Goal: Task Accomplishment & Management: Use online tool/utility

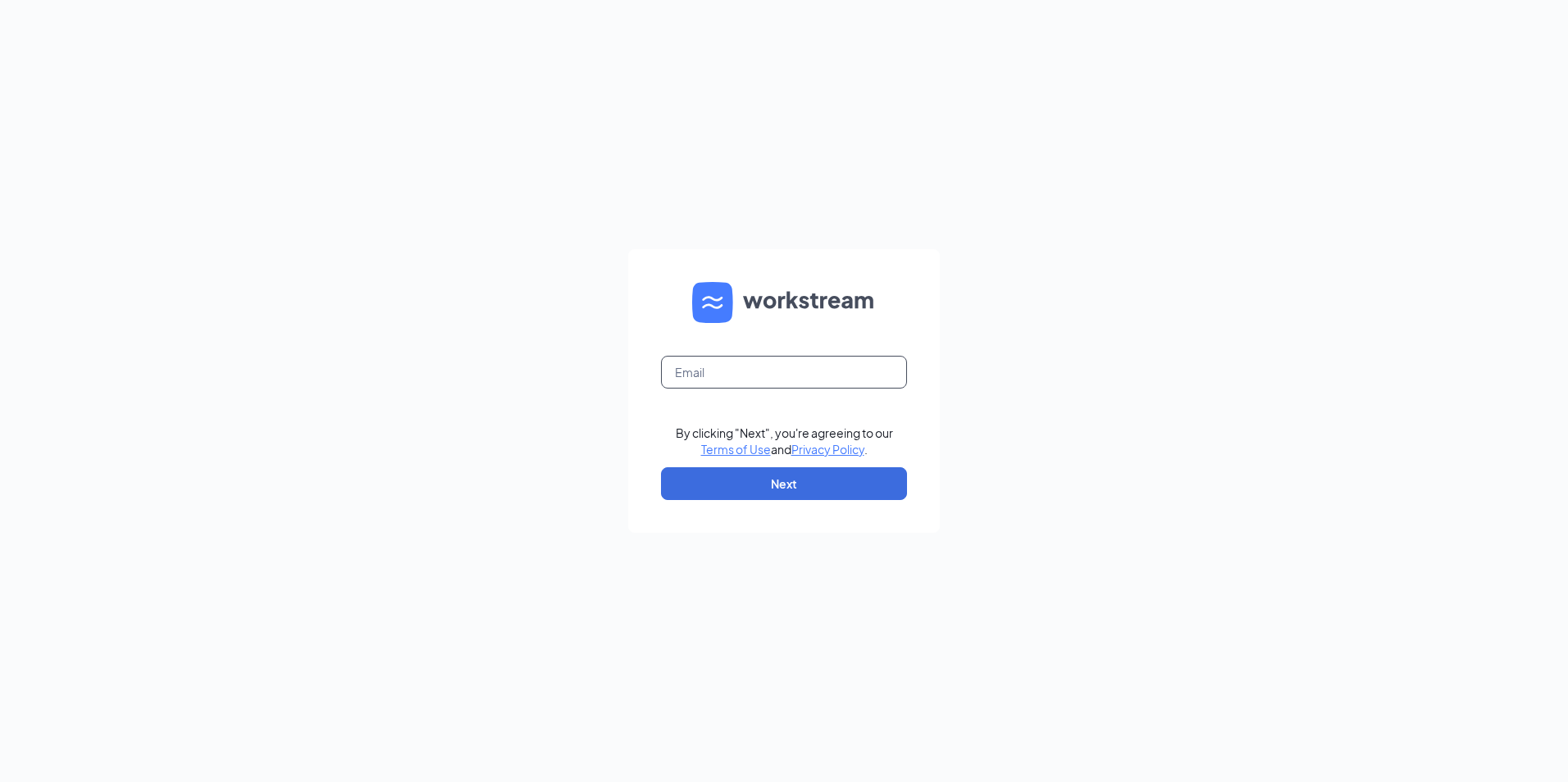
click at [833, 373] on input "text" at bounding box center [784, 372] width 246 height 33
type input "lcmaumelle@littlecaesarsofar.com"
click at [831, 474] on button "Next" at bounding box center [784, 483] width 246 height 33
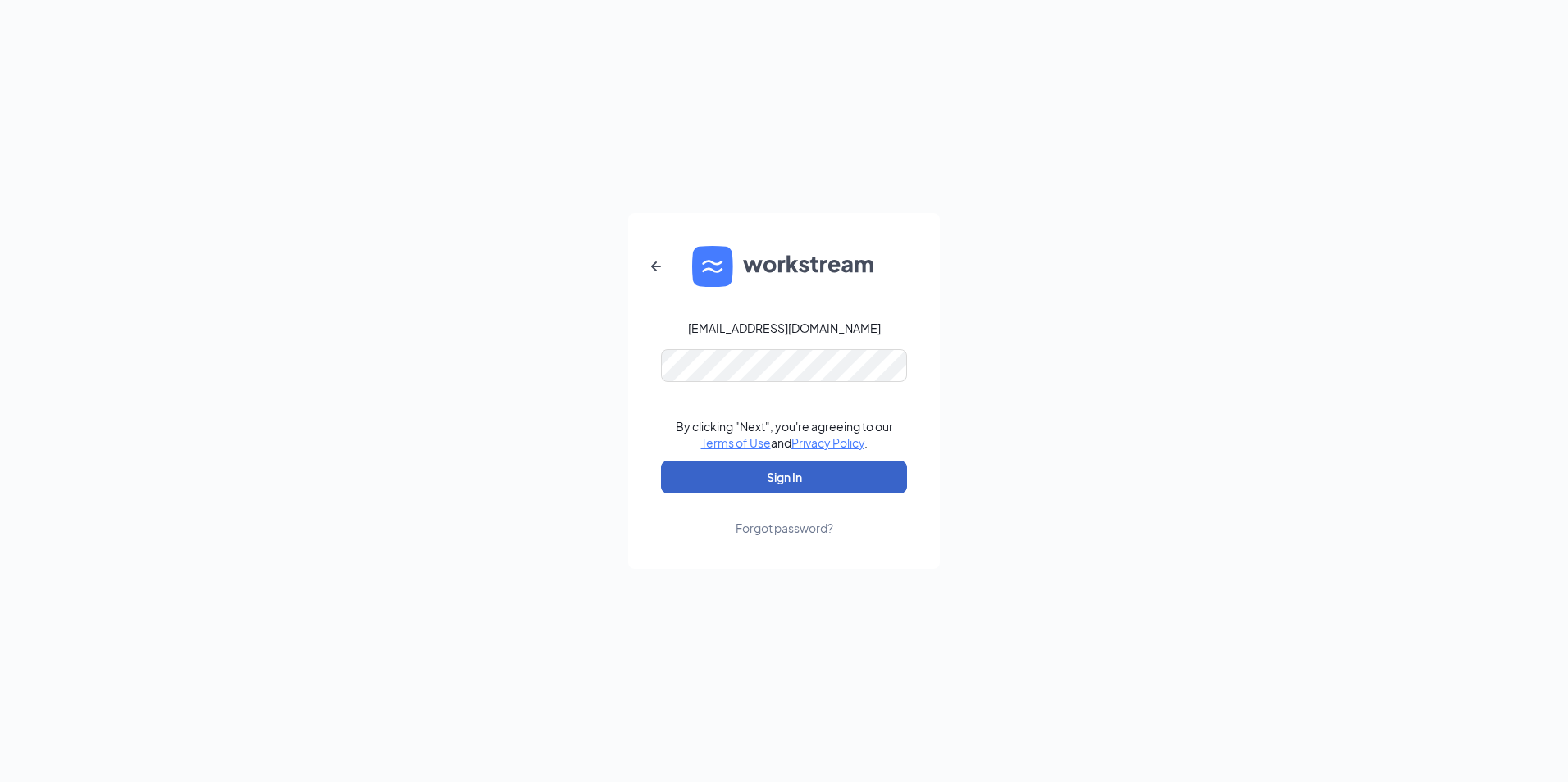
click at [862, 473] on button "Sign In" at bounding box center [784, 477] width 246 height 33
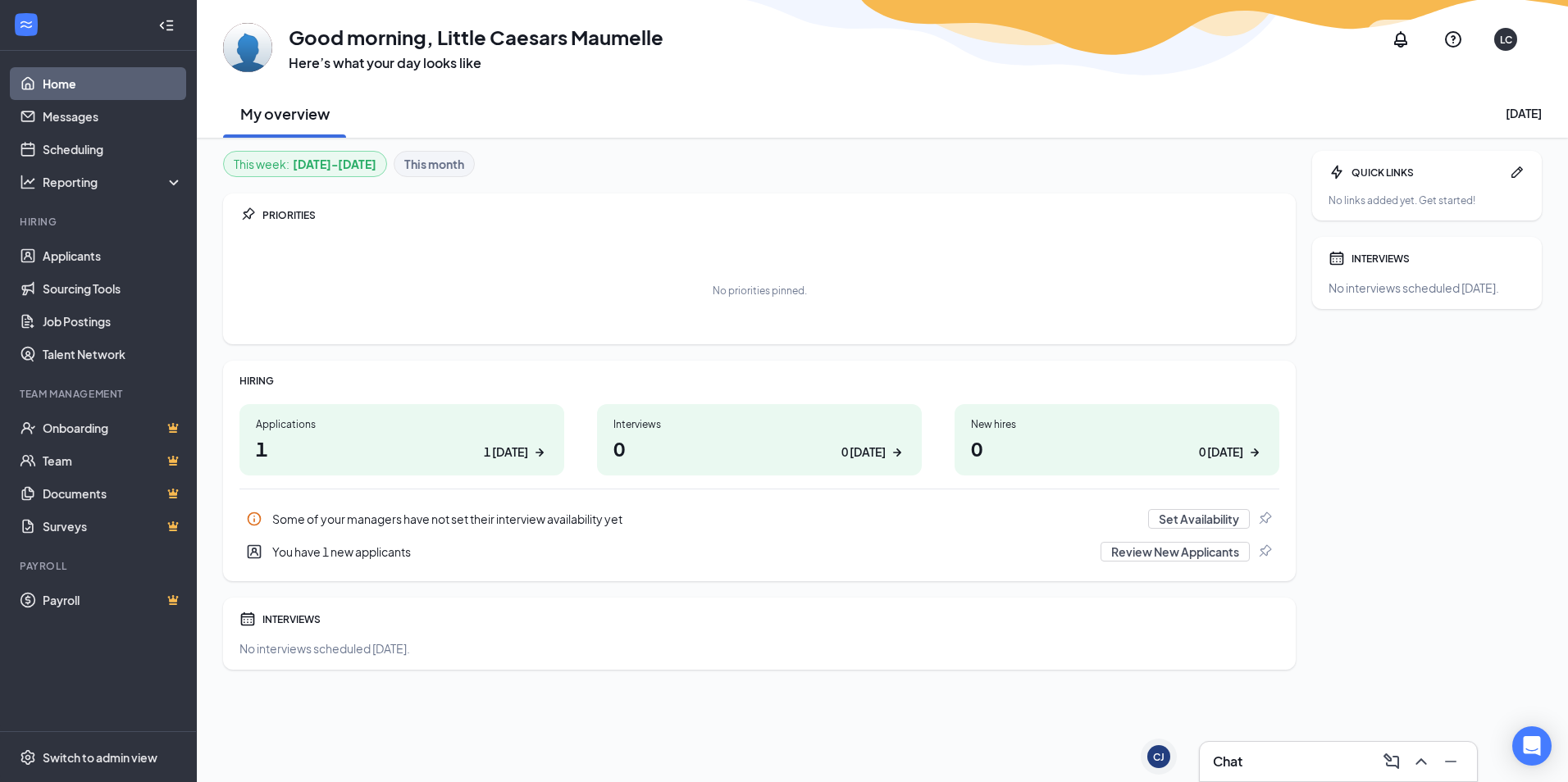
click at [1263, 774] on div "Chat" at bounding box center [1338, 762] width 277 height 39
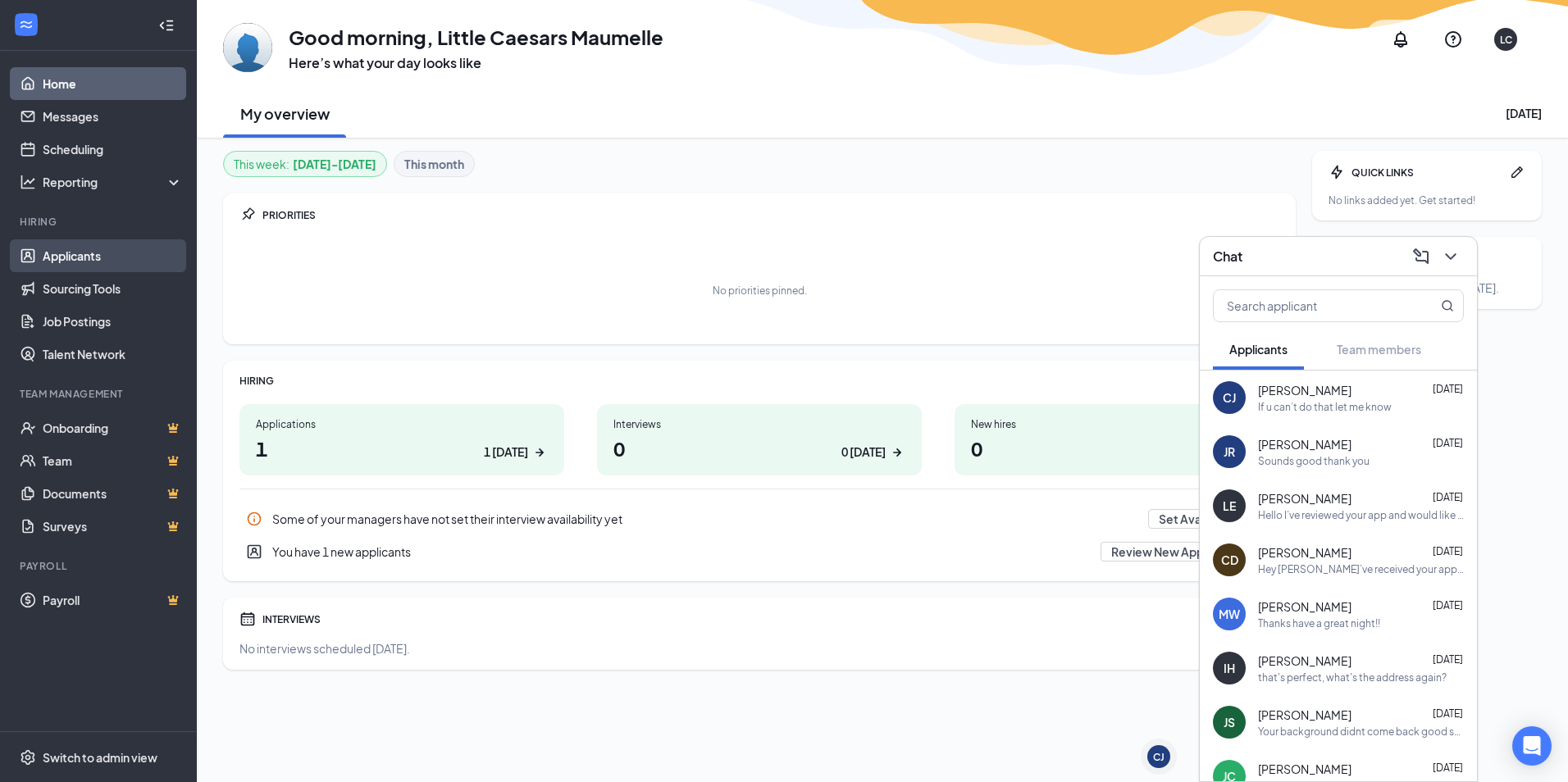
click at [83, 254] on link "Applicants" at bounding box center [113, 256] width 140 height 33
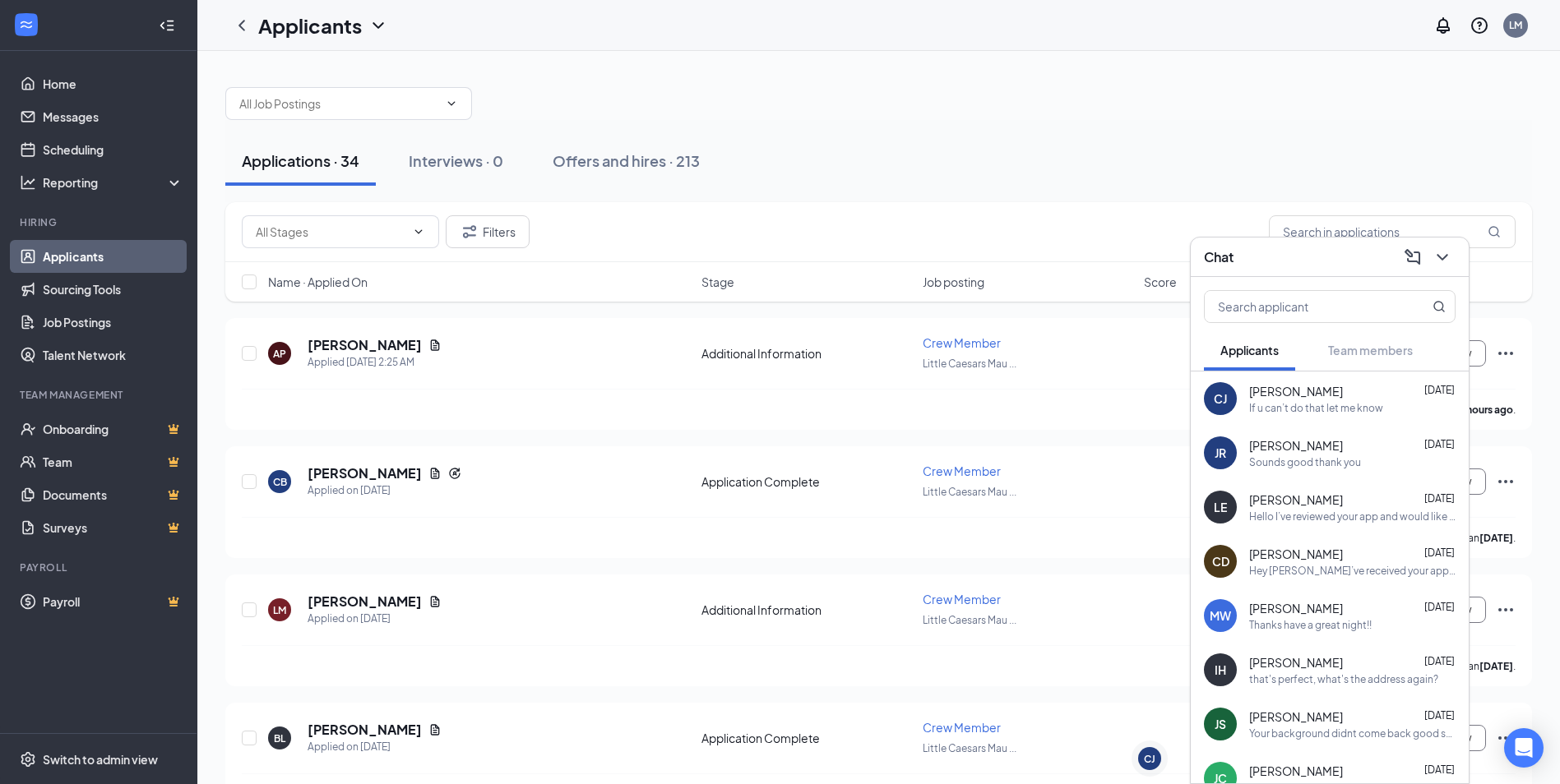
click at [1377, 254] on div "Chat" at bounding box center [1330, 257] width 252 height 25
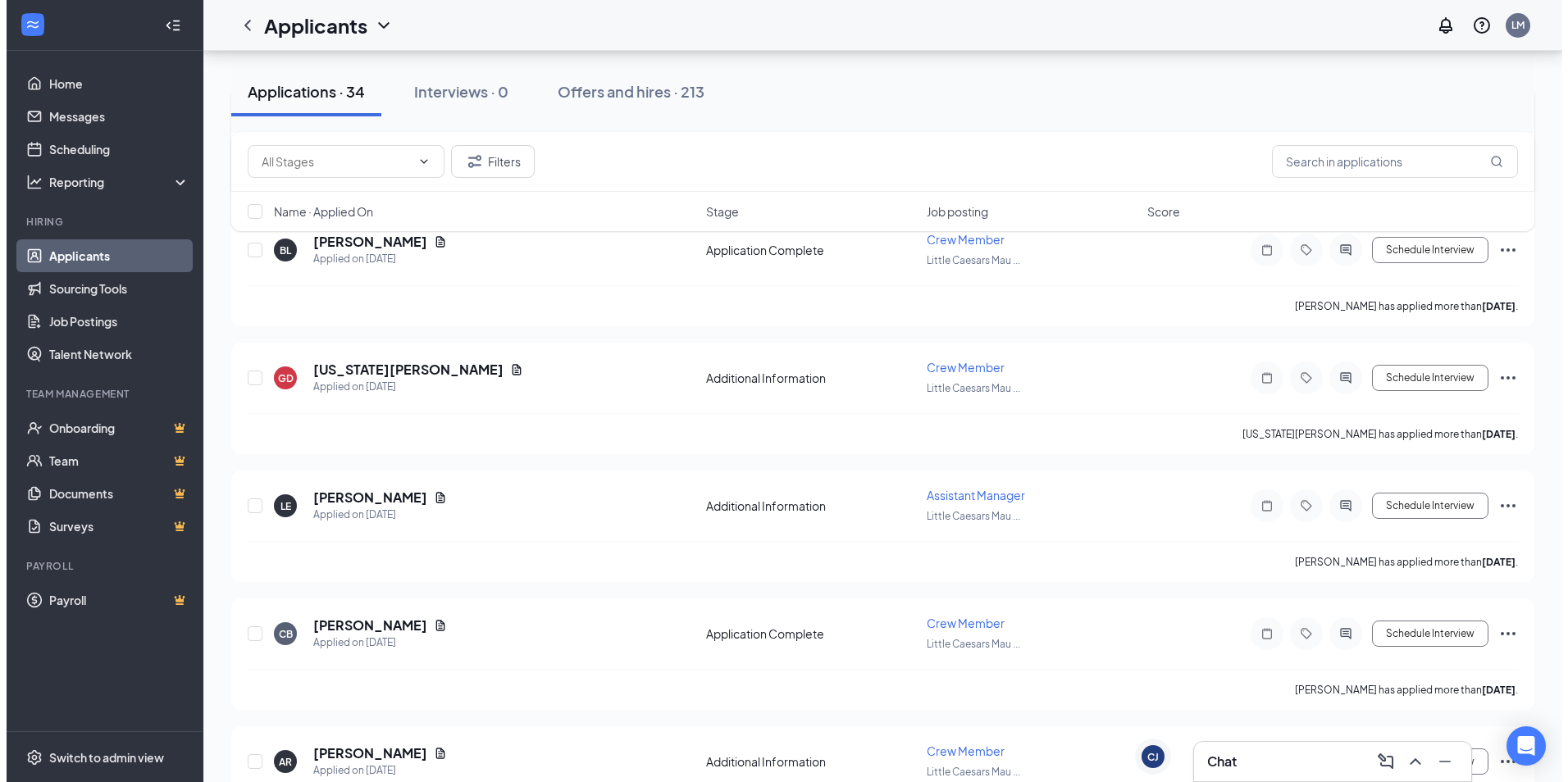
scroll to position [492, 0]
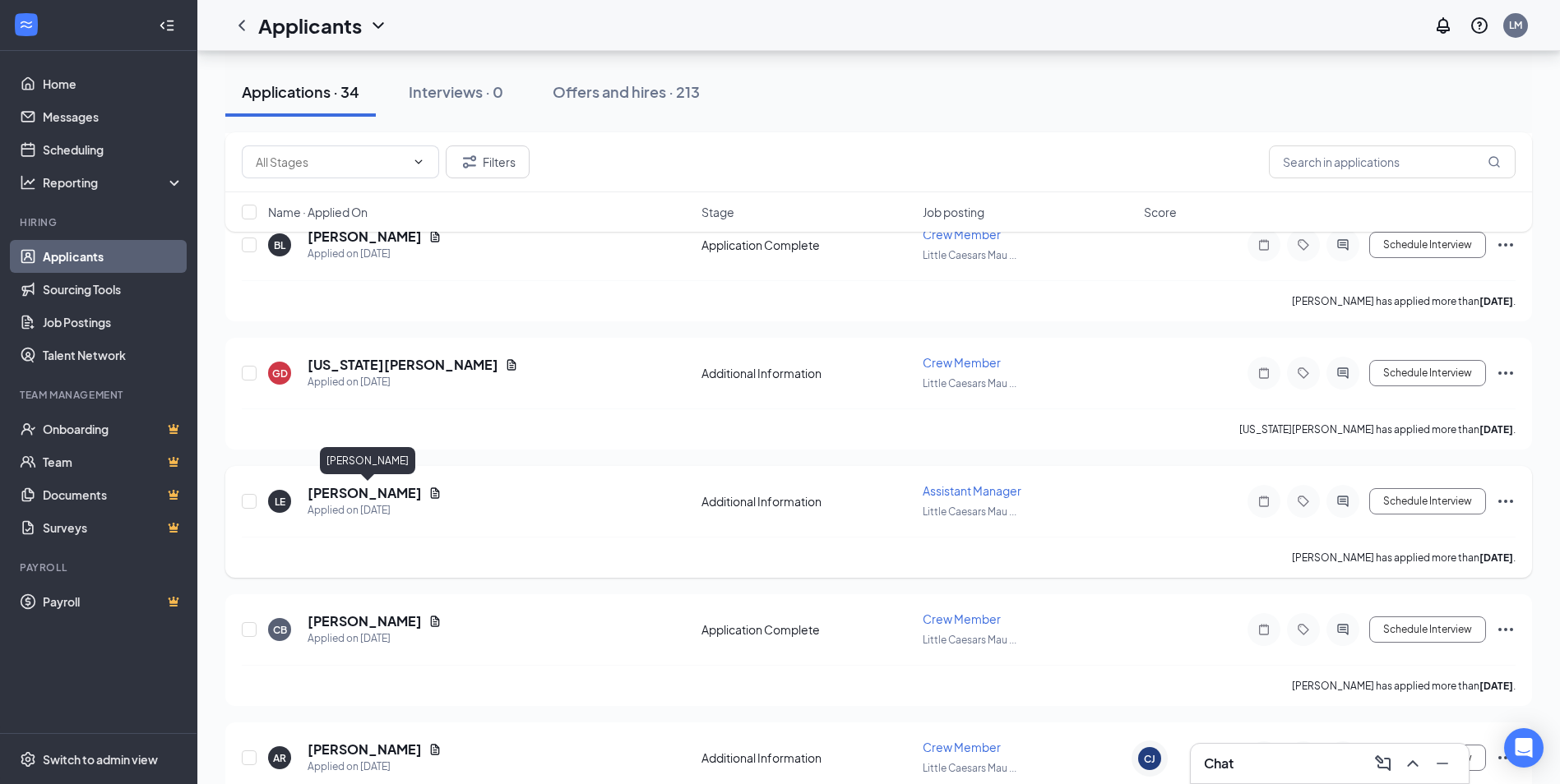
click at [422, 496] on h5 "[PERSON_NAME]" at bounding box center [364, 494] width 114 height 18
